Goal: Browse casually

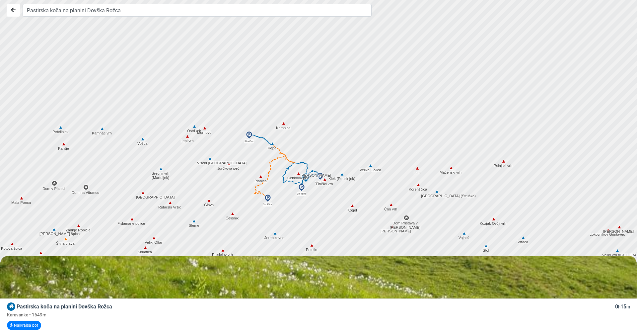
click at [244, 224] on div at bounding box center [318, 166] width 764 height 398
click at [208, 164] on div at bounding box center [318, 166] width 764 height 398
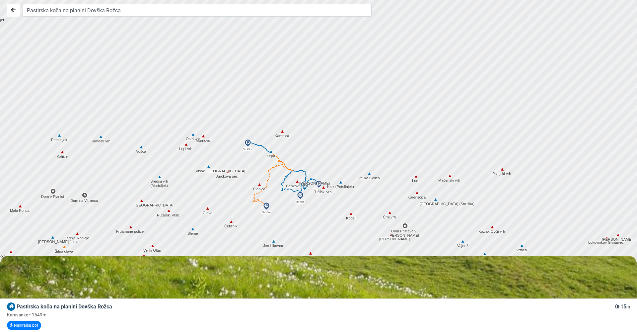
click at [209, 172] on div at bounding box center [318, 166] width 764 height 398
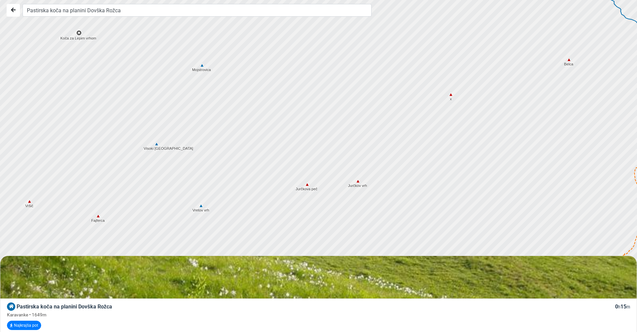
click at [261, 192] on div at bounding box center [318, 166] width 764 height 398
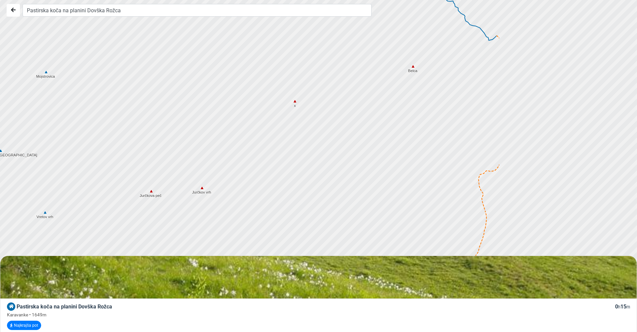
click at [191, 198] on div at bounding box center [318, 166] width 764 height 398
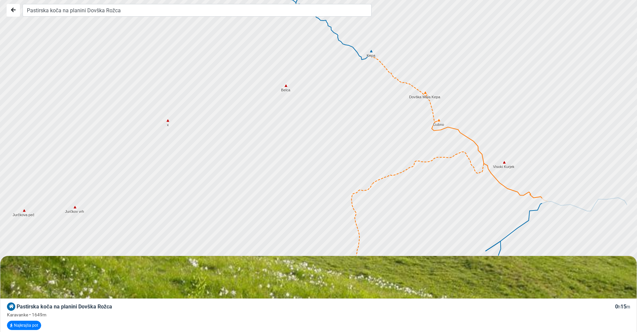
click at [242, 204] on div at bounding box center [318, 166] width 764 height 398
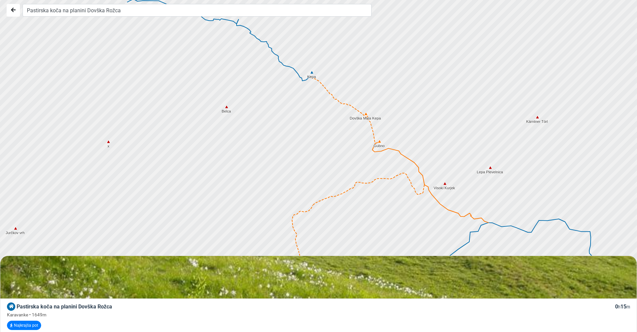
click at [309, 199] on div at bounding box center [318, 166] width 764 height 398
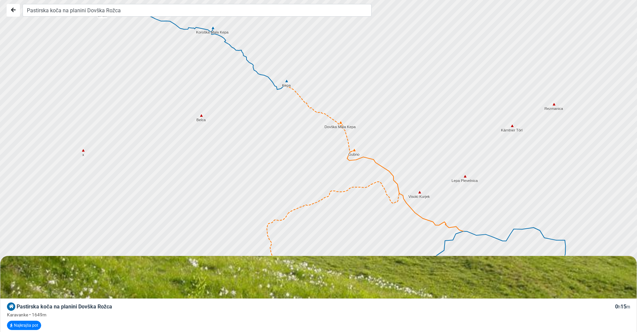
click at [304, 178] on div at bounding box center [318, 166] width 764 height 398
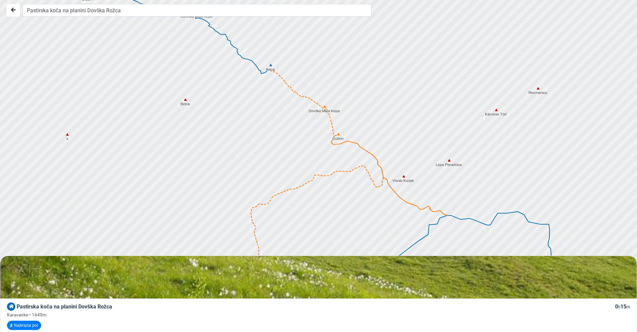
click at [322, 182] on div at bounding box center [318, 166] width 764 height 398
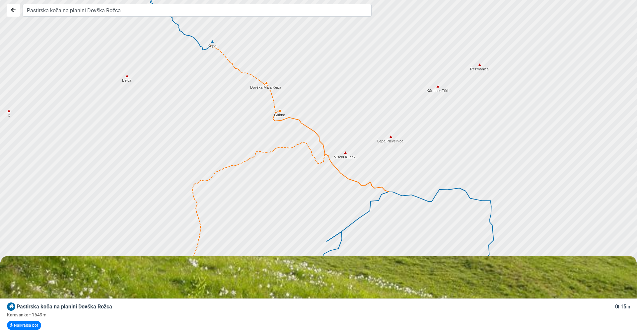
click at [295, 184] on div at bounding box center [318, 166] width 764 height 398
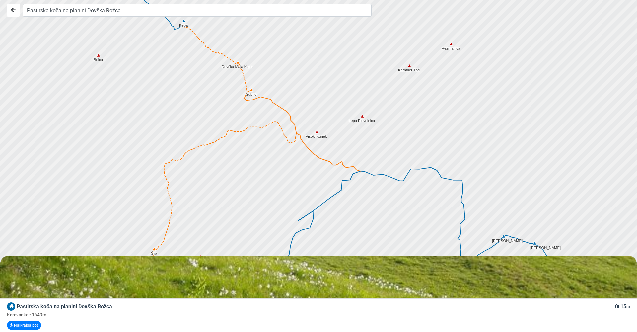
click at [301, 181] on div at bounding box center [318, 166] width 764 height 398
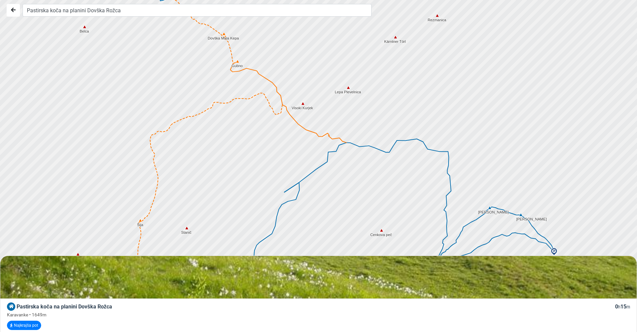
click at [333, 171] on div at bounding box center [318, 166] width 764 height 398
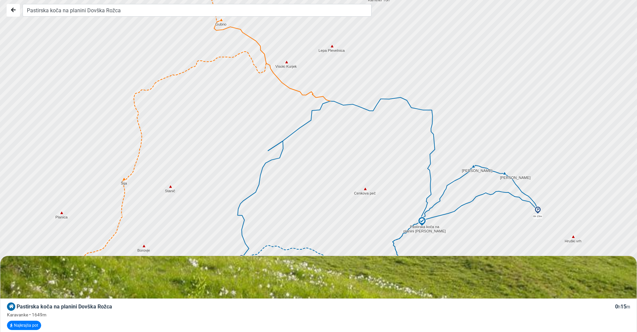
click at [322, 169] on div at bounding box center [318, 166] width 764 height 398
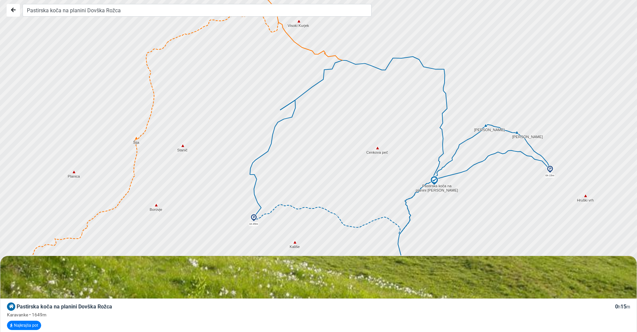
click at [331, 158] on div at bounding box center [318, 166] width 764 height 398
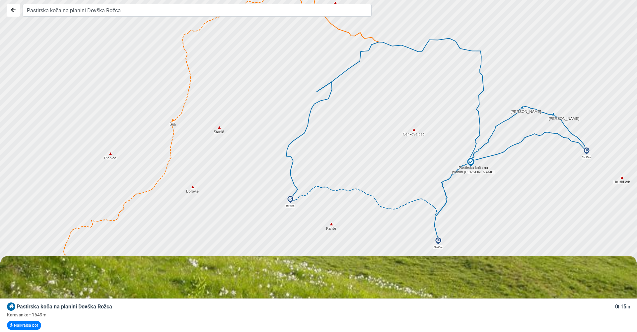
click at [320, 177] on div at bounding box center [318, 166] width 764 height 398
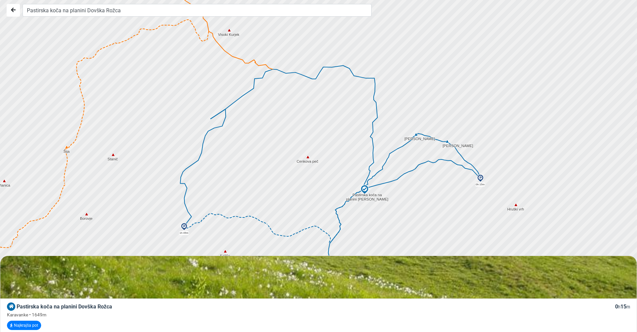
click at [309, 187] on div at bounding box center [318, 166] width 764 height 398
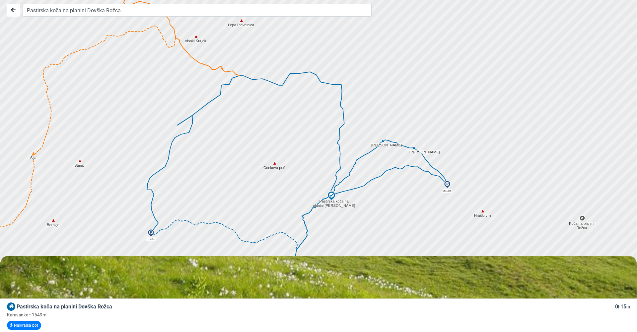
click at [403, 210] on div at bounding box center [318, 166] width 764 height 398
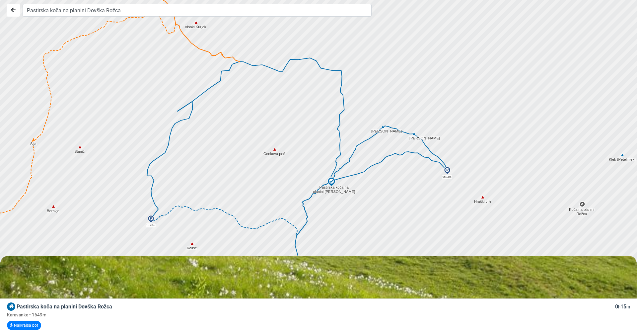
click at [389, 194] on div at bounding box center [318, 166] width 764 height 398
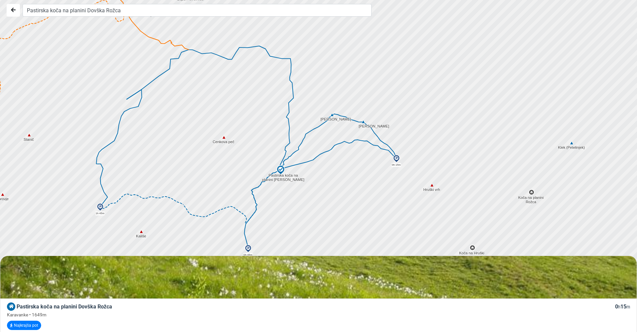
click at [337, 192] on div at bounding box center [318, 166] width 764 height 398
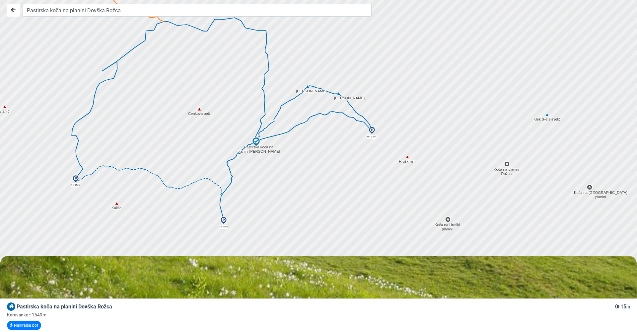
click at [364, 175] on div at bounding box center [318, 166] width 764 height 398
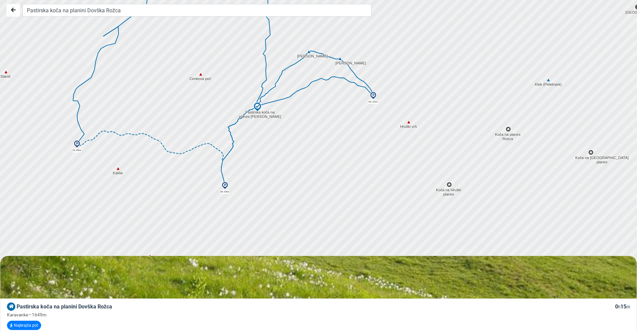
click at [371, 163] on div at bounding box center [318, 166] width 764 height 398
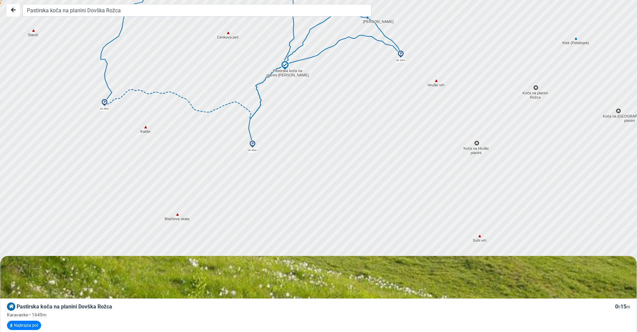
click at [391, 150] on div at bounding box center [318, 166] width 764 height 398
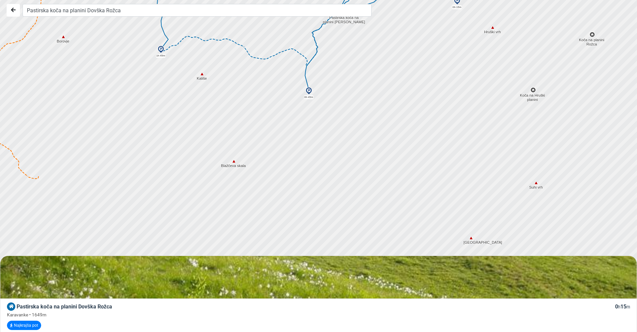
click at [410, 147] on div at bounding box center [318, 166] width 764 height 398
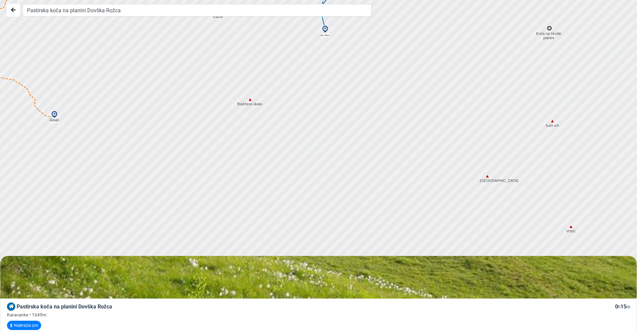
click at [355, 123] on div at bounding box center [318, 166] width 764 height 398
